Goal: Navigation & Orientation: Find specific page/section

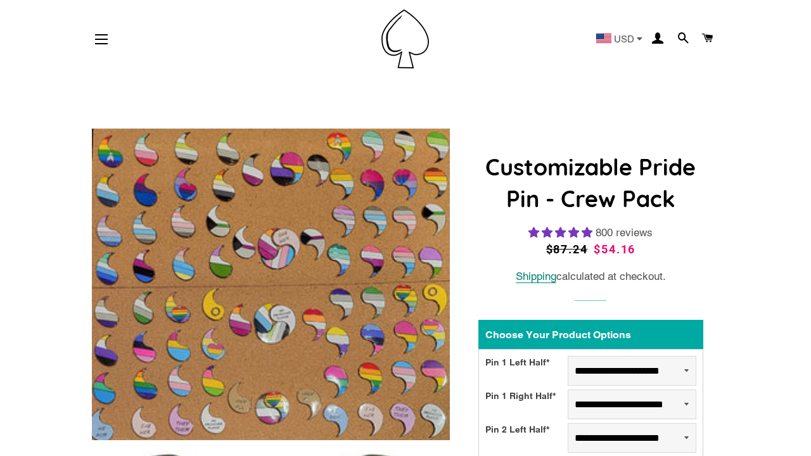
scroll to position [2916, 0]
